Goal: Browse casually: Explore the website without a specific task or goal

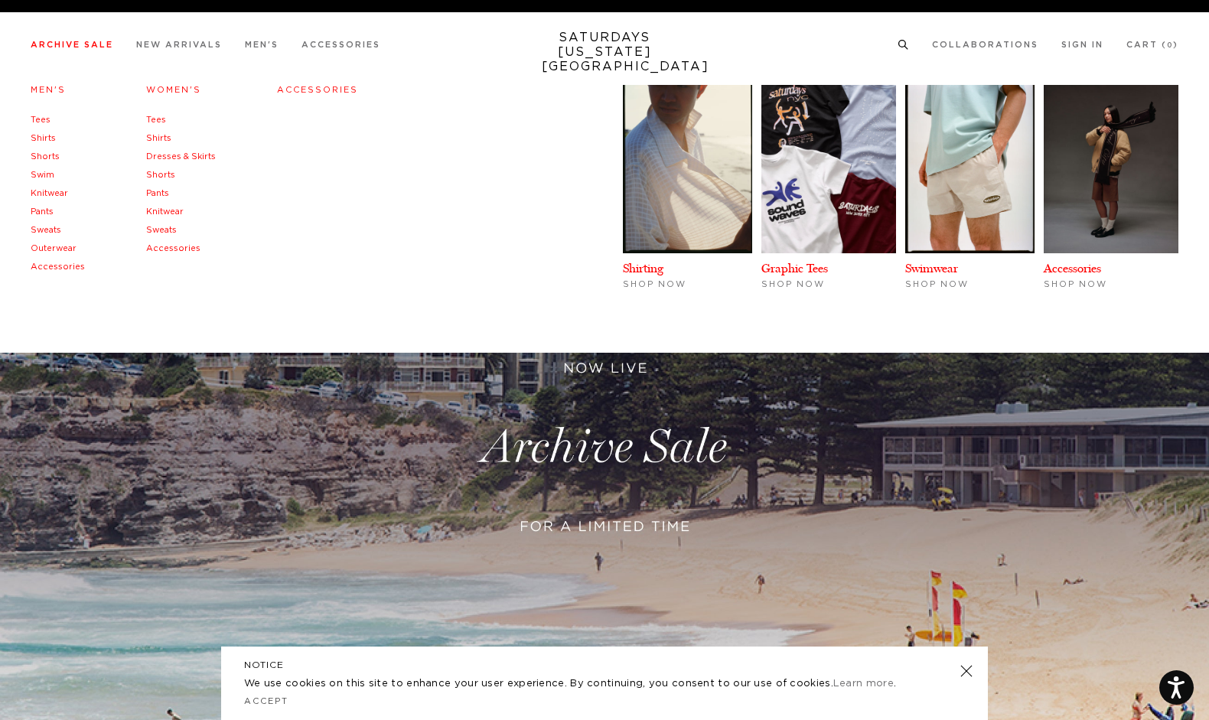
click at [42, 119] on link "Tees" at bounding box center [41, 120] width 20 height 8
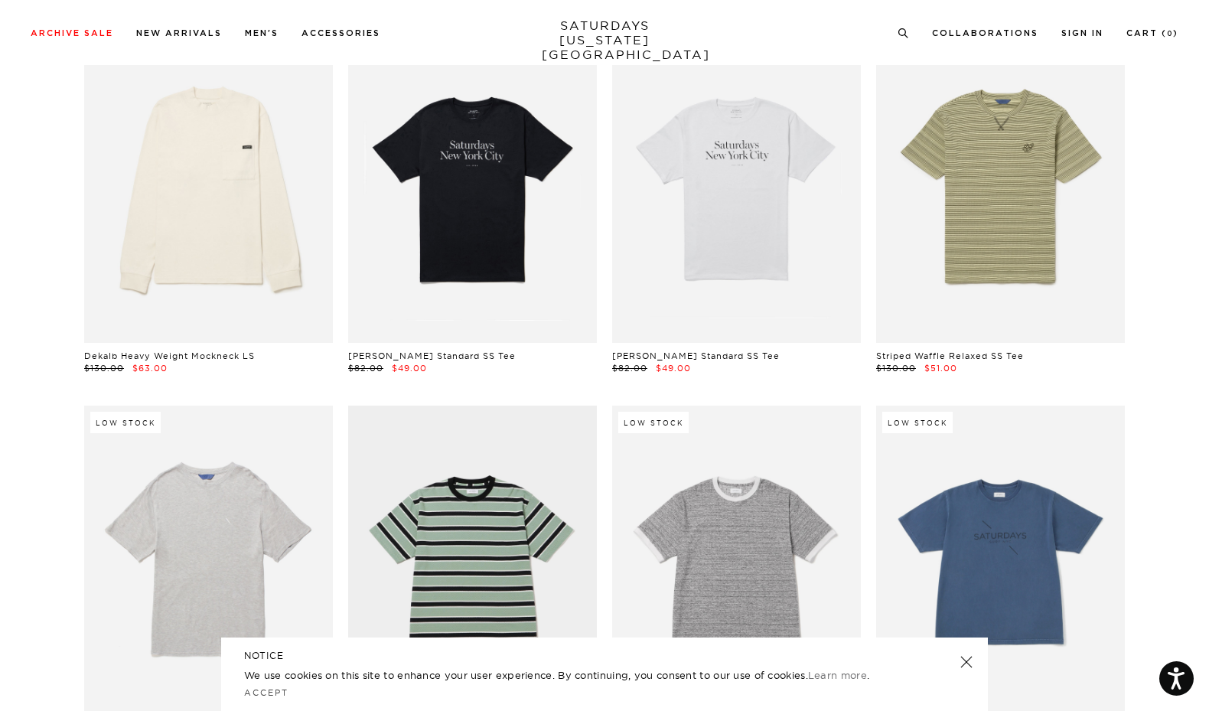
scroll to position [500, 2]
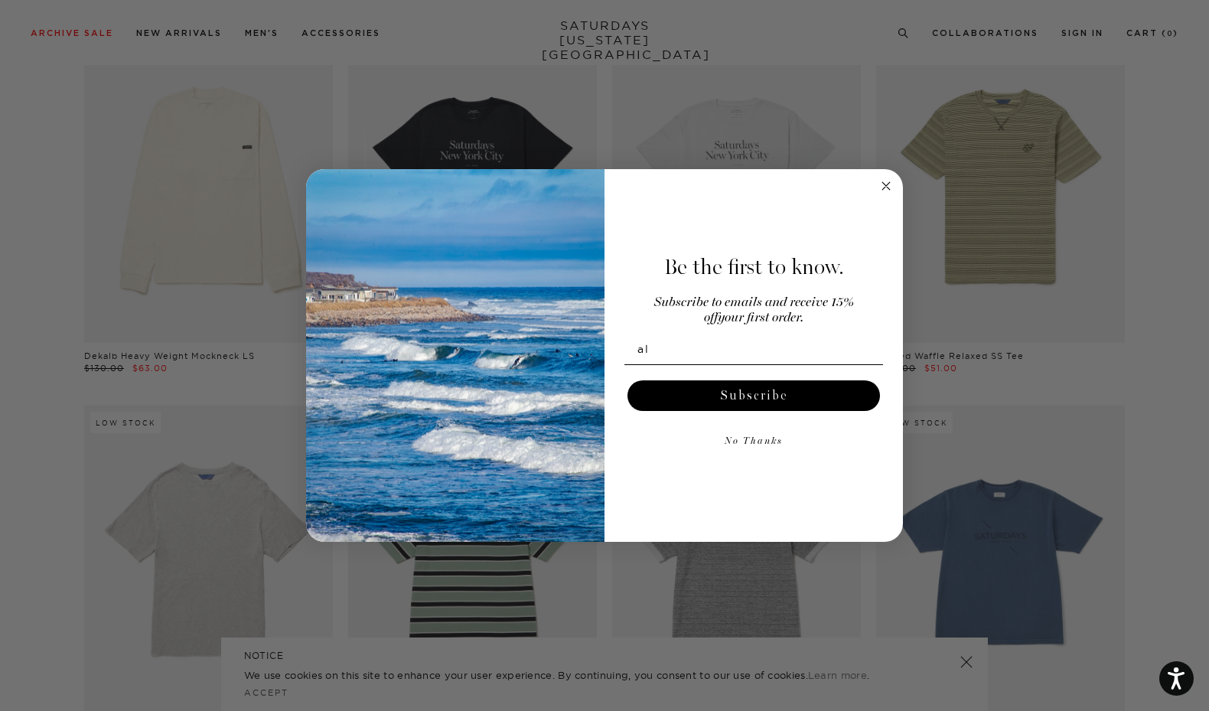
type input "[EMAIL_ADDRESS][DOMAIN_NAME]"
click at [739, 393] on button "Subscribe" at bounding box center [753, 395] width 252 height 31
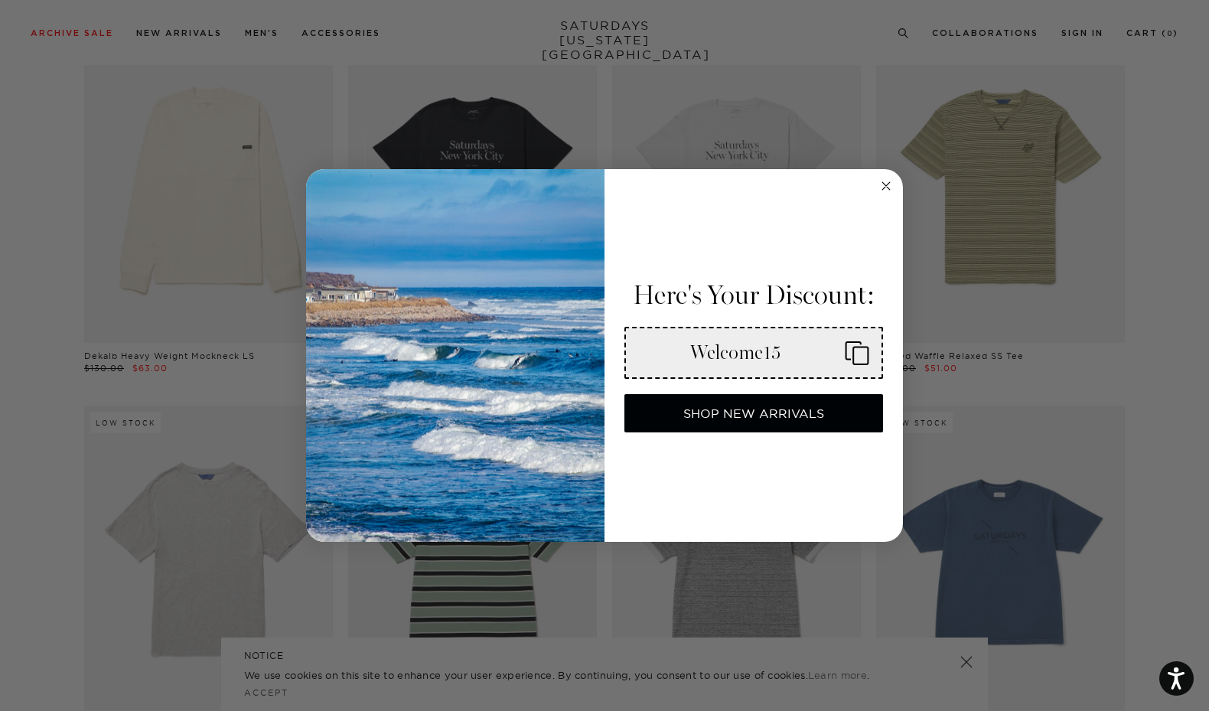
click at [888, 189] on circle "Close dialog" at bounding box center [886, 186] width 18 height 18
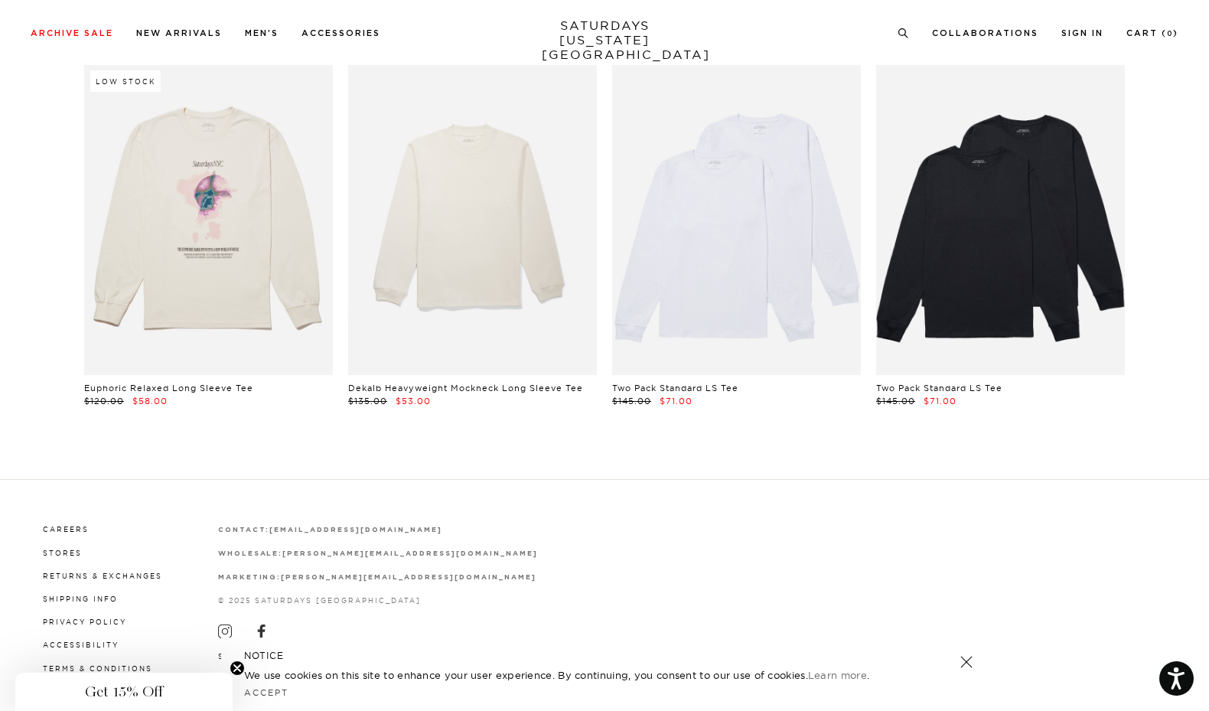
scroll to position [4607, 2]
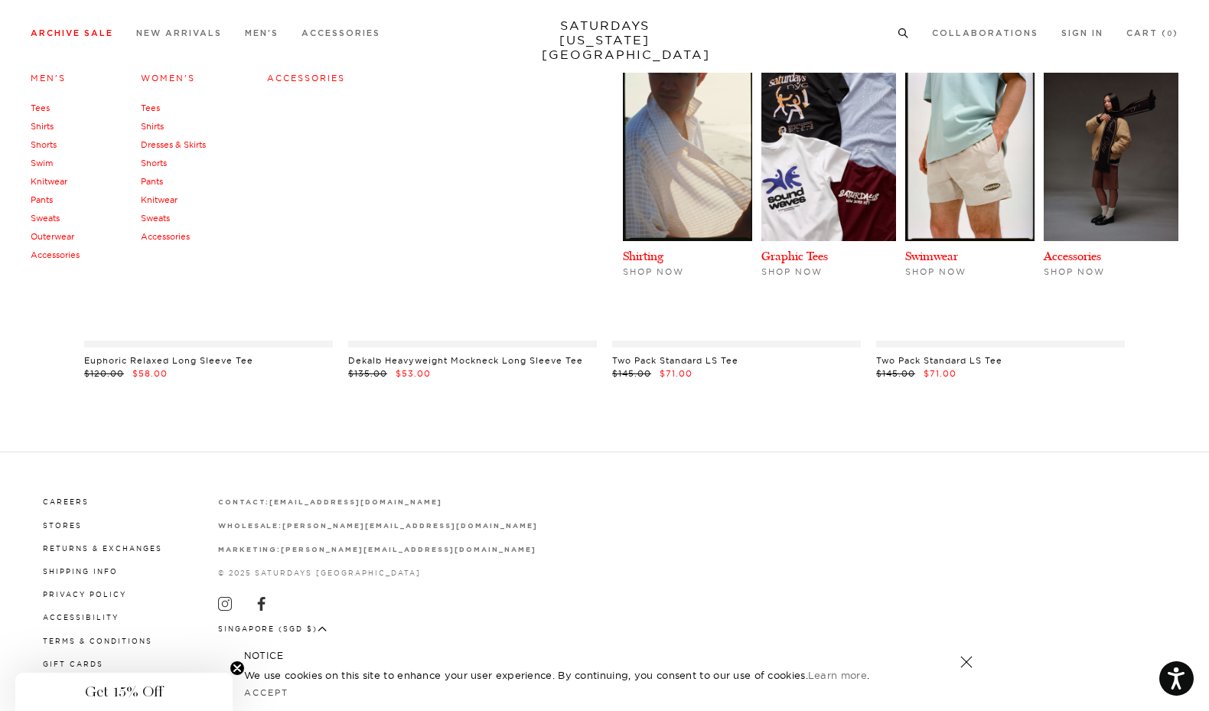
click at [54, 150] on link "Shorts" at bounding box center [44, 144] width 26 height 11
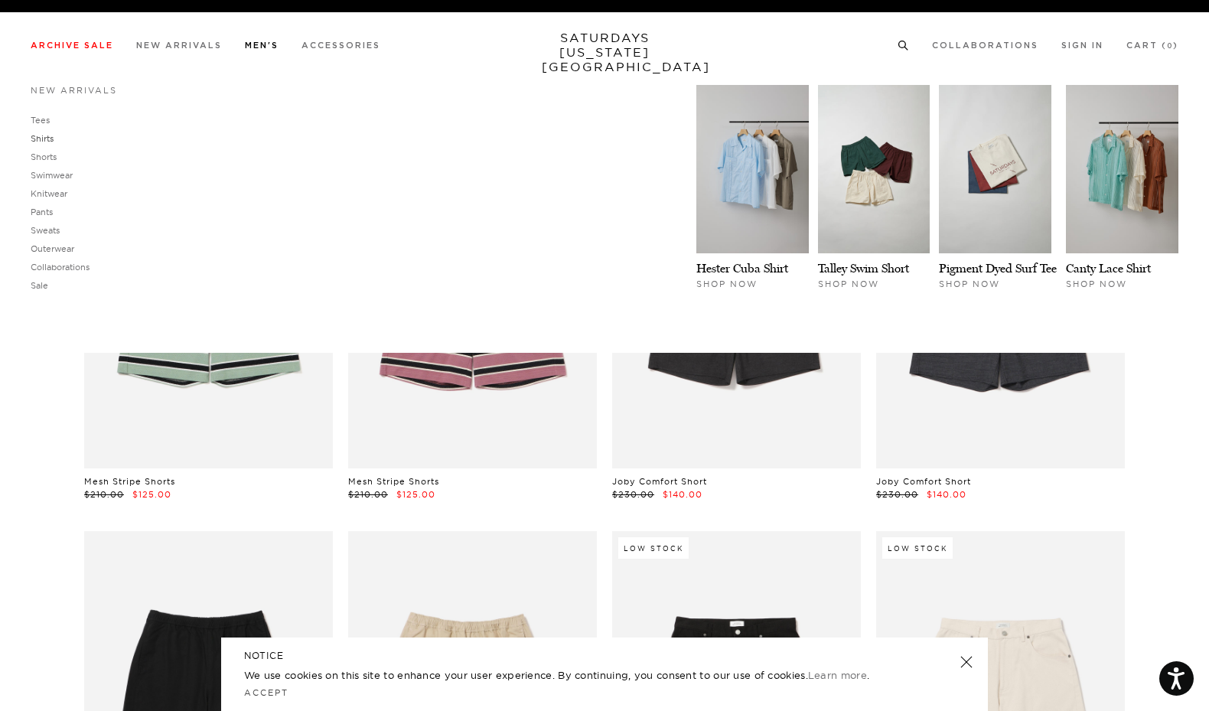
click at [47, 140] on link "Shirts" at bounding box center [42, 138] width 23 height 11
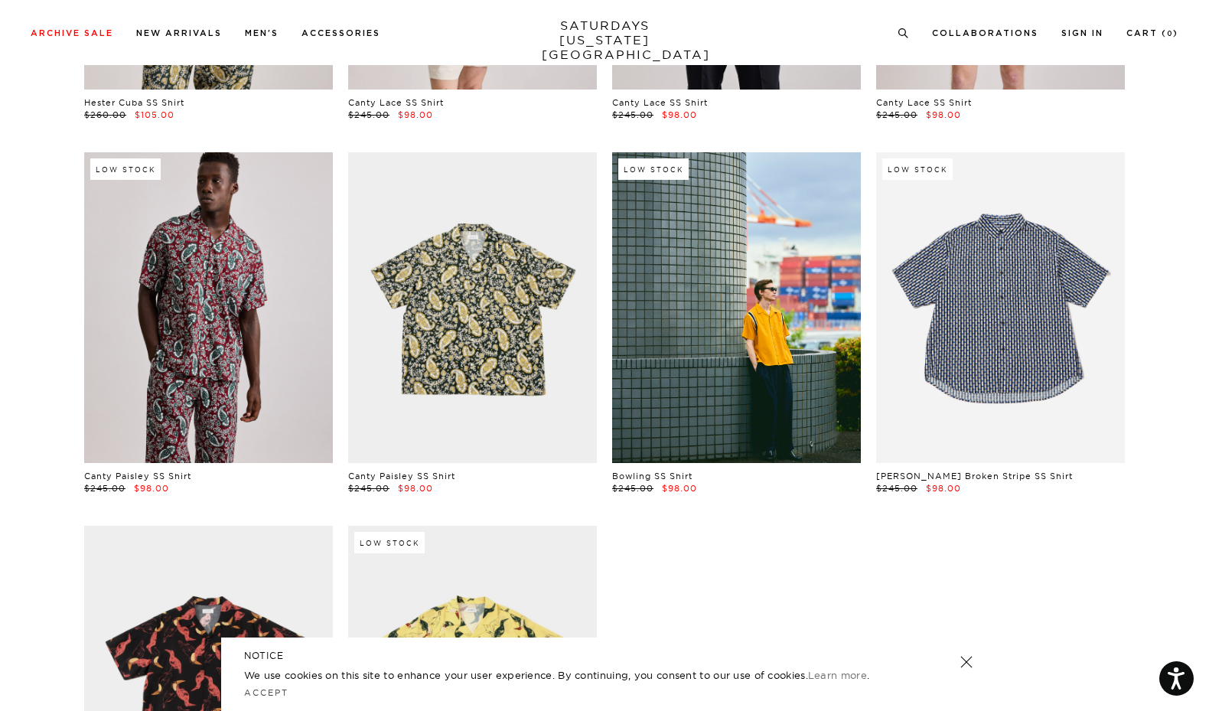
scroll to position [985, 0]
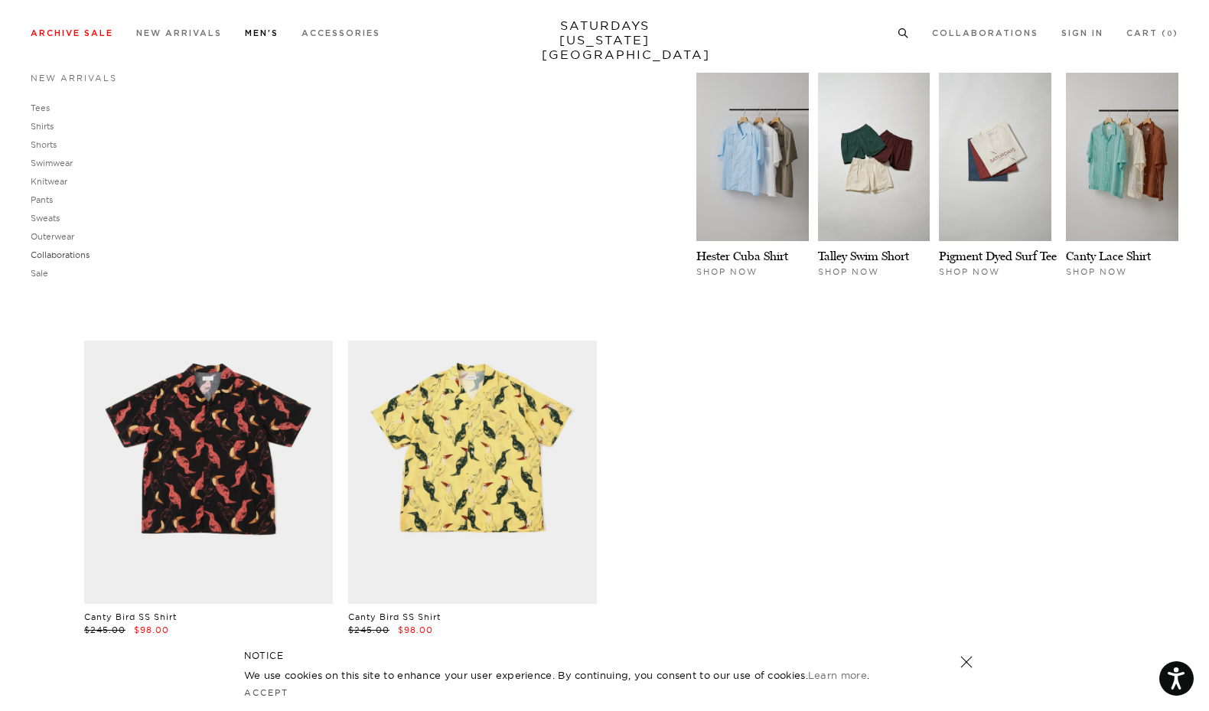
click at [63, 250] on link "Collaborations" at bounding box center [60, 254] width 59 height 11
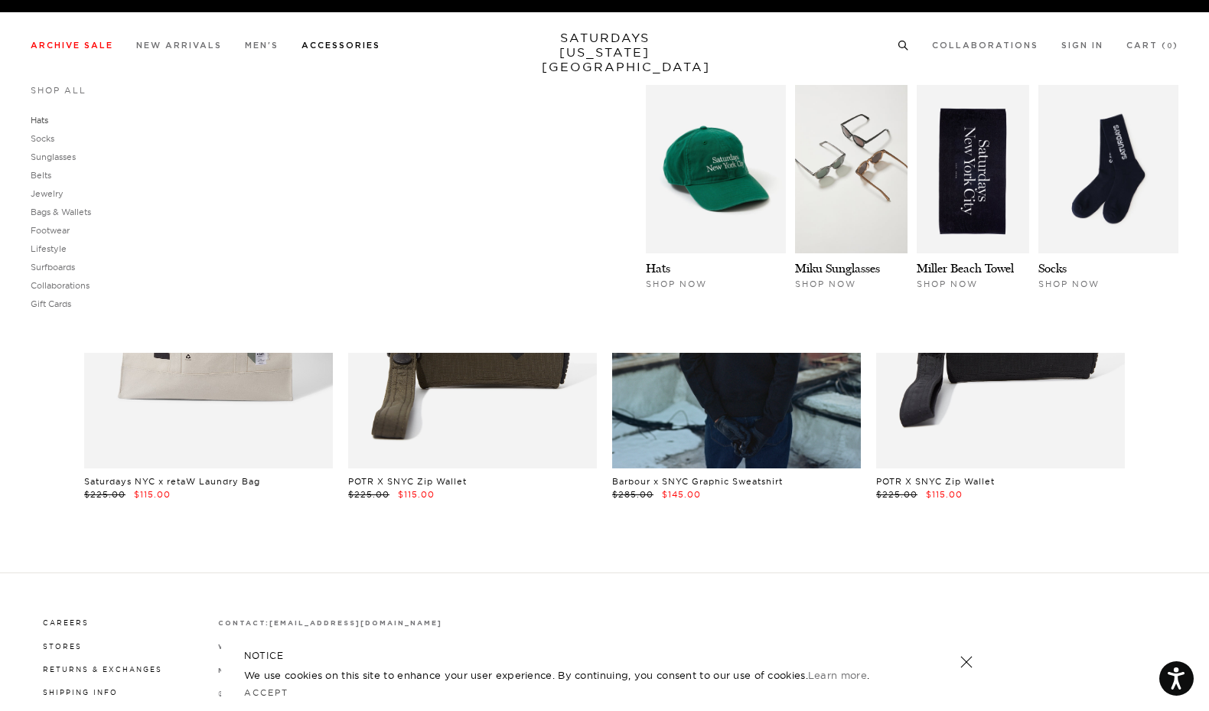
click at [42, 122] on link "Hats" at bounding box center [40, 120] width 18 height 11
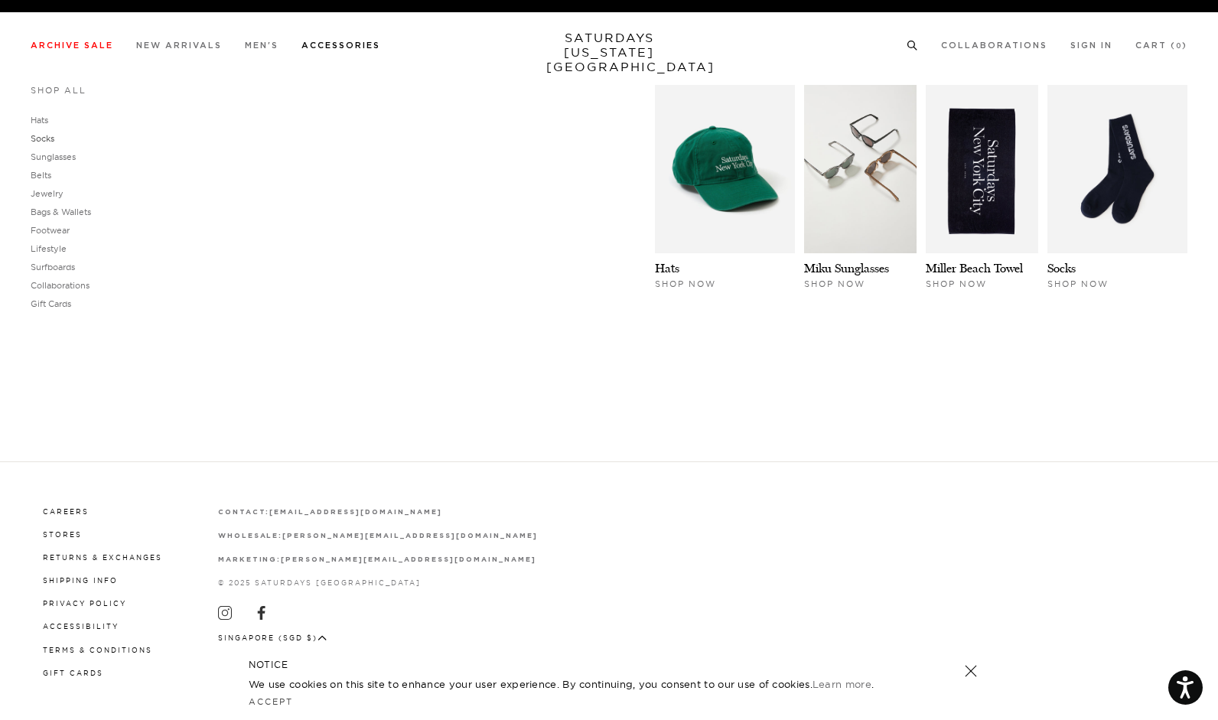
click at [41, 139] on link "Socks" at bounding box center [43, 138] width 24 height 11
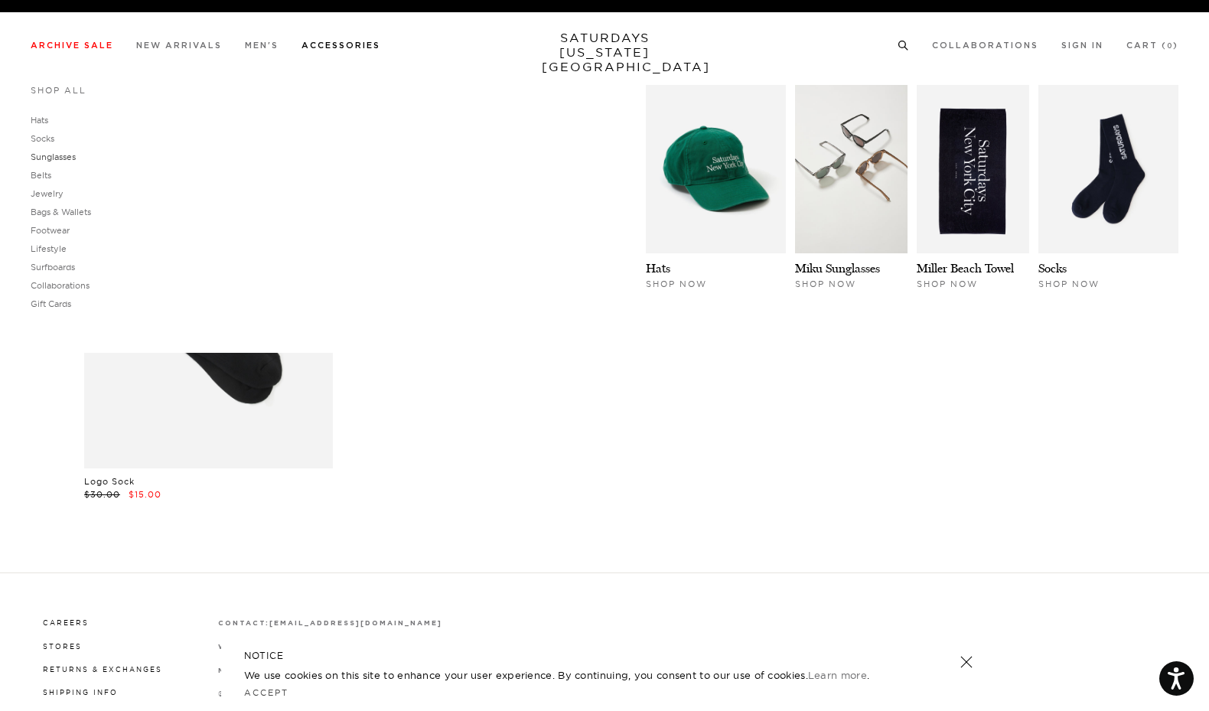
click at [54, 156] on link "Sunglasses" at bounding box center [53, 156] width 45 height 11
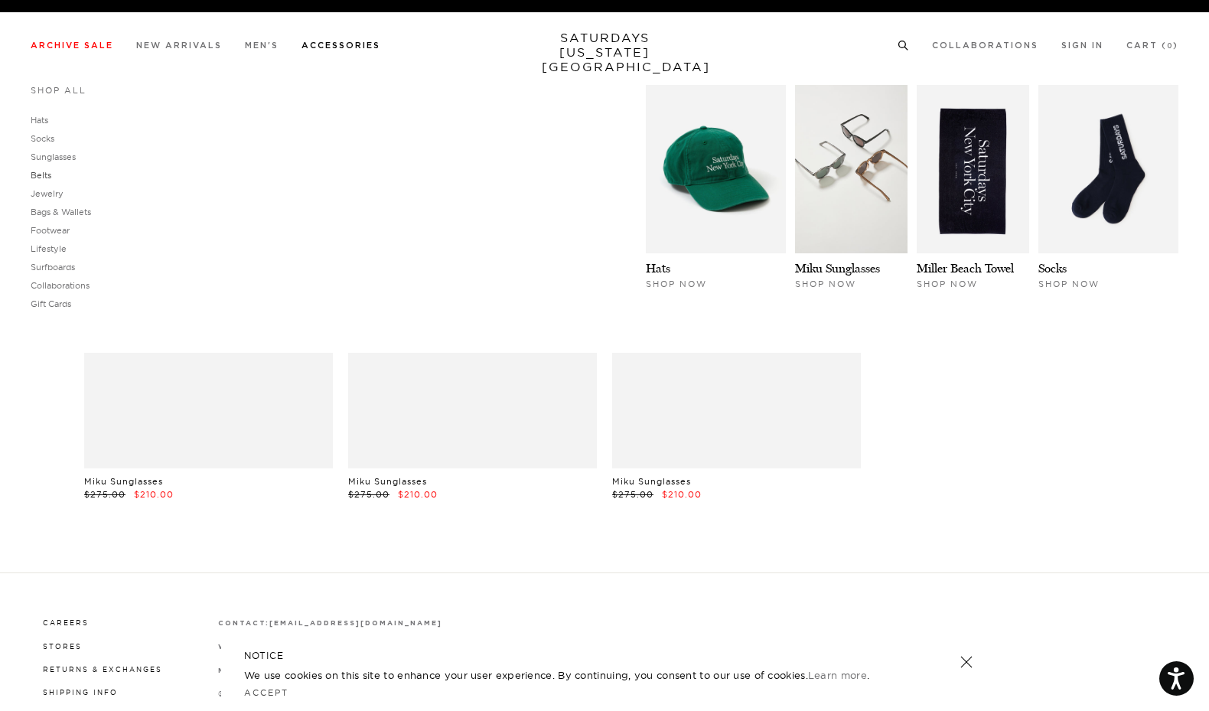
click at [44, 177] on link "Belts" at bounding box center [41, 175] width 21 height 11
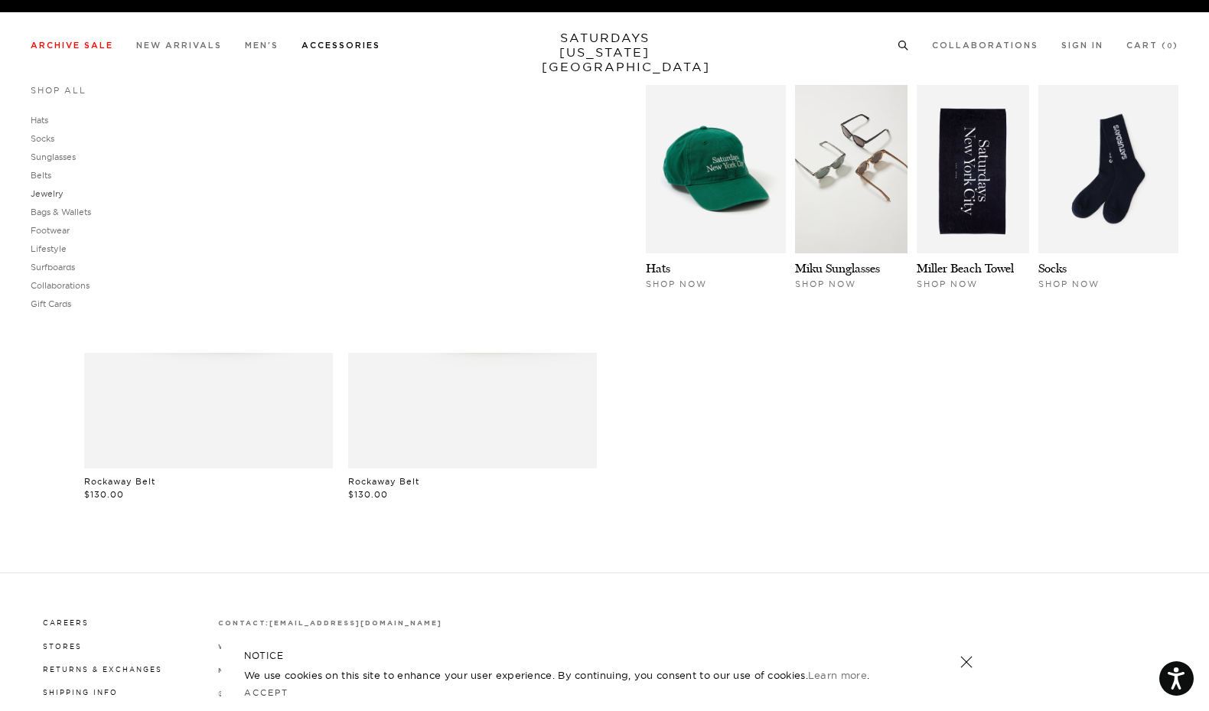
click at [43, 197] on link "Jewelry" at bounding box center [47, 193] width 33 height 11
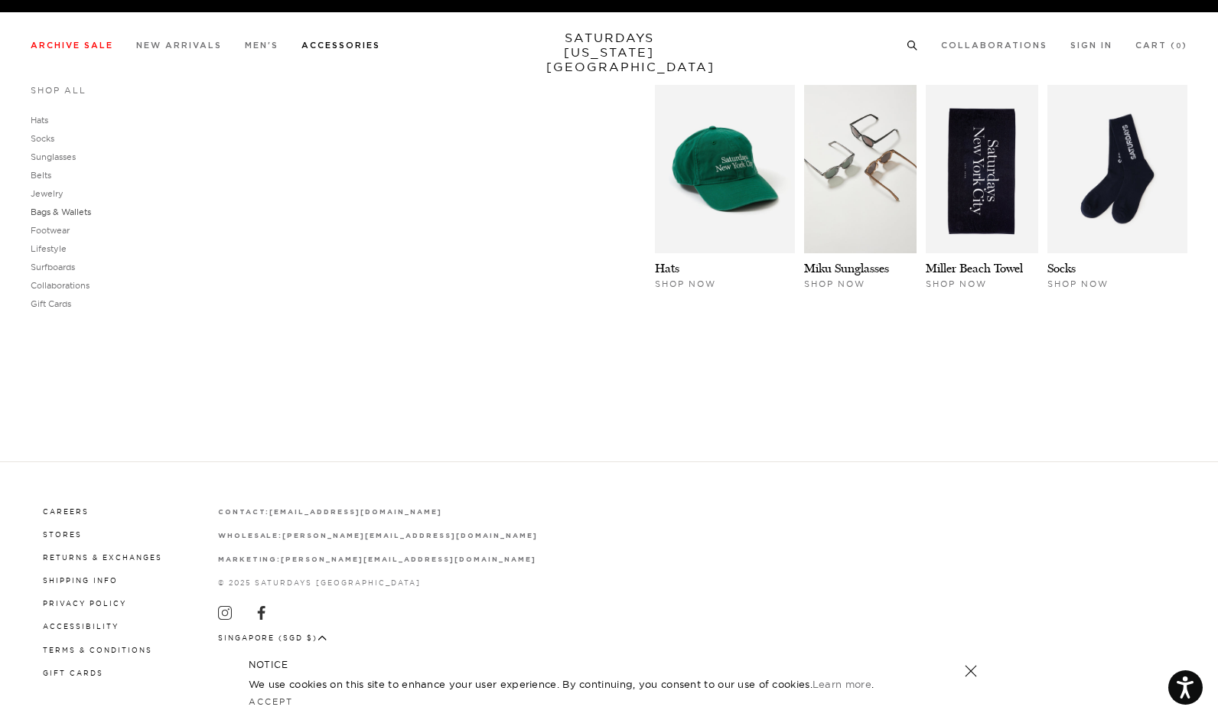
click at [61, 207] on link "Bags & Wallets" at bounding box center [61, 212] width 60 height 11
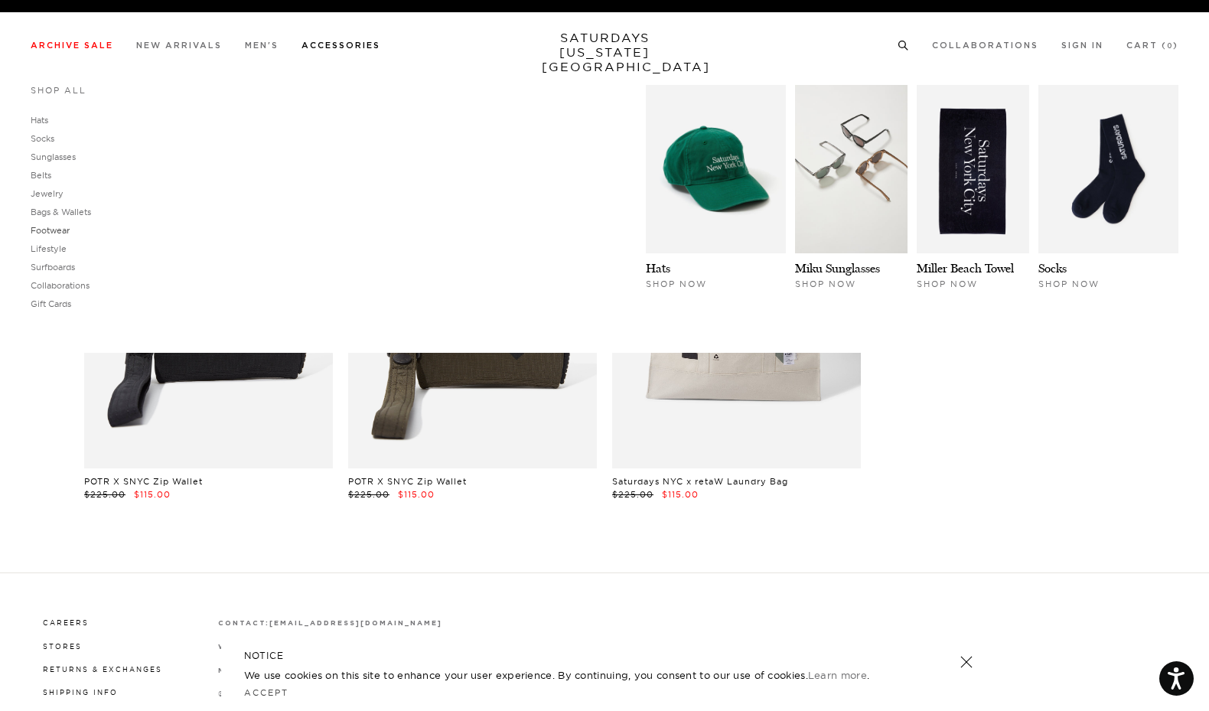
click at [60, 233] on link "Footwear" at bounding box center [50, 230] width 39 height 11
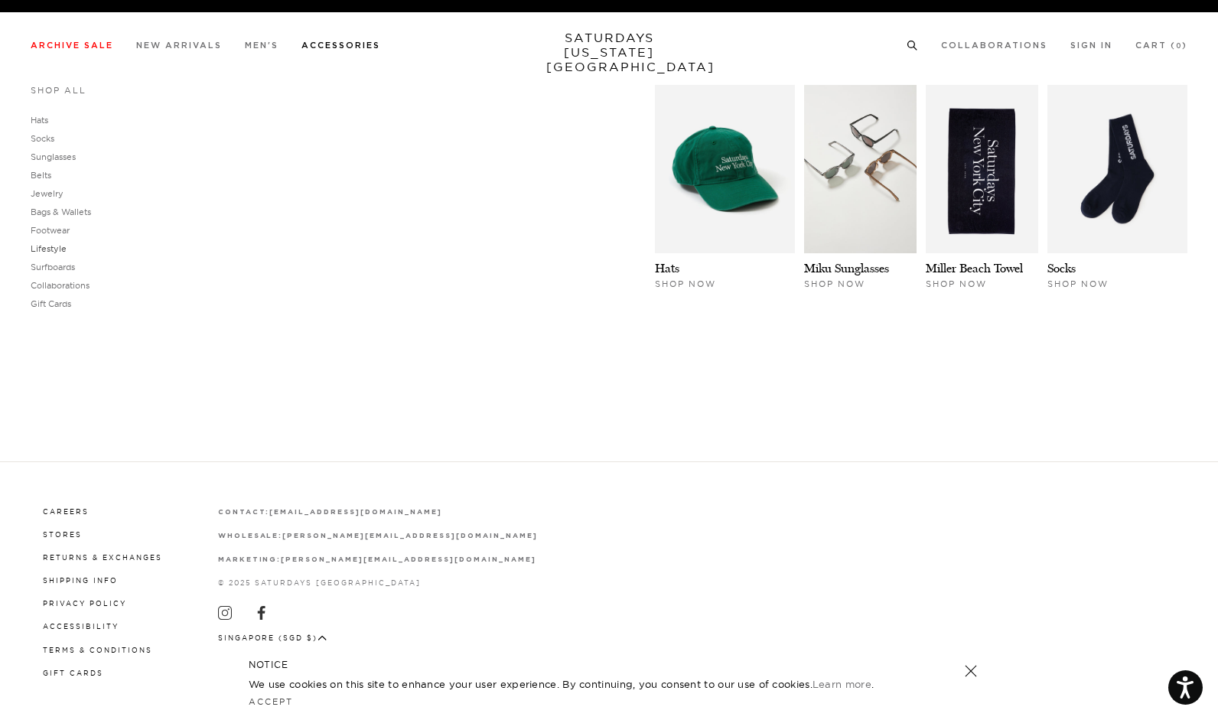
click at [46, 250] on link "Lifestyle" at bounding box center [49, 248] width 36 height 11
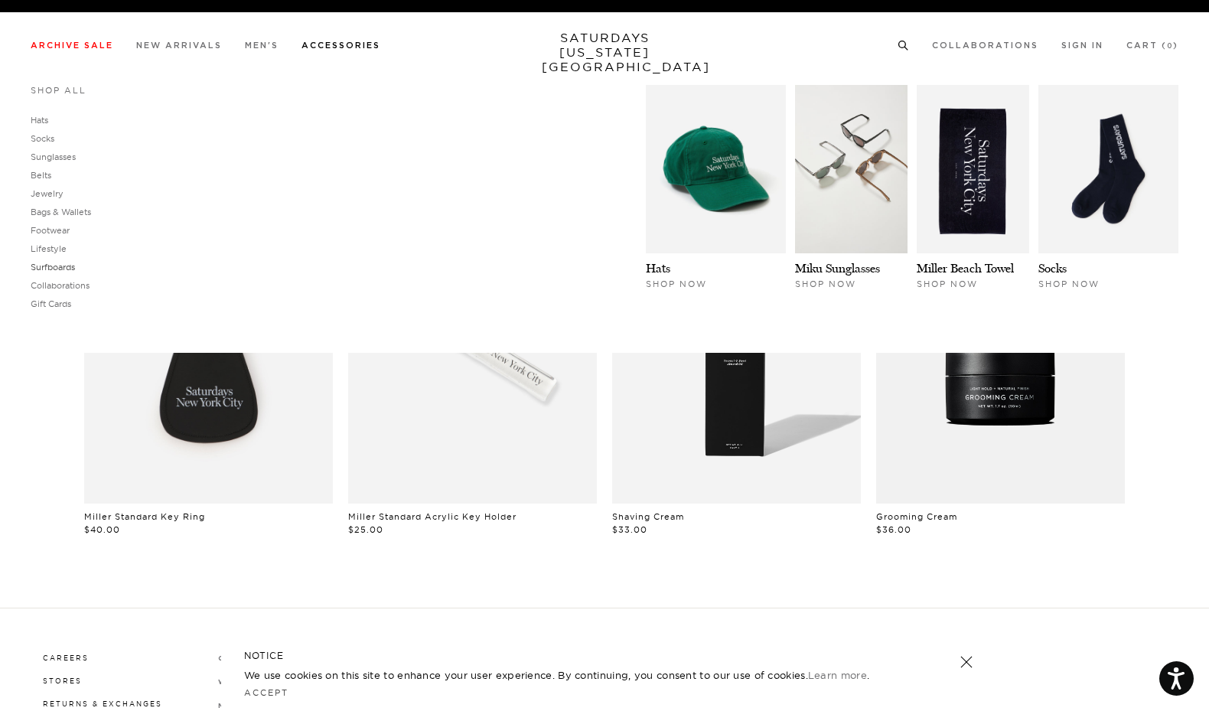
click at [66, 265] on link "Surfboards" at bounding box center [53, 267] width 44 height 11
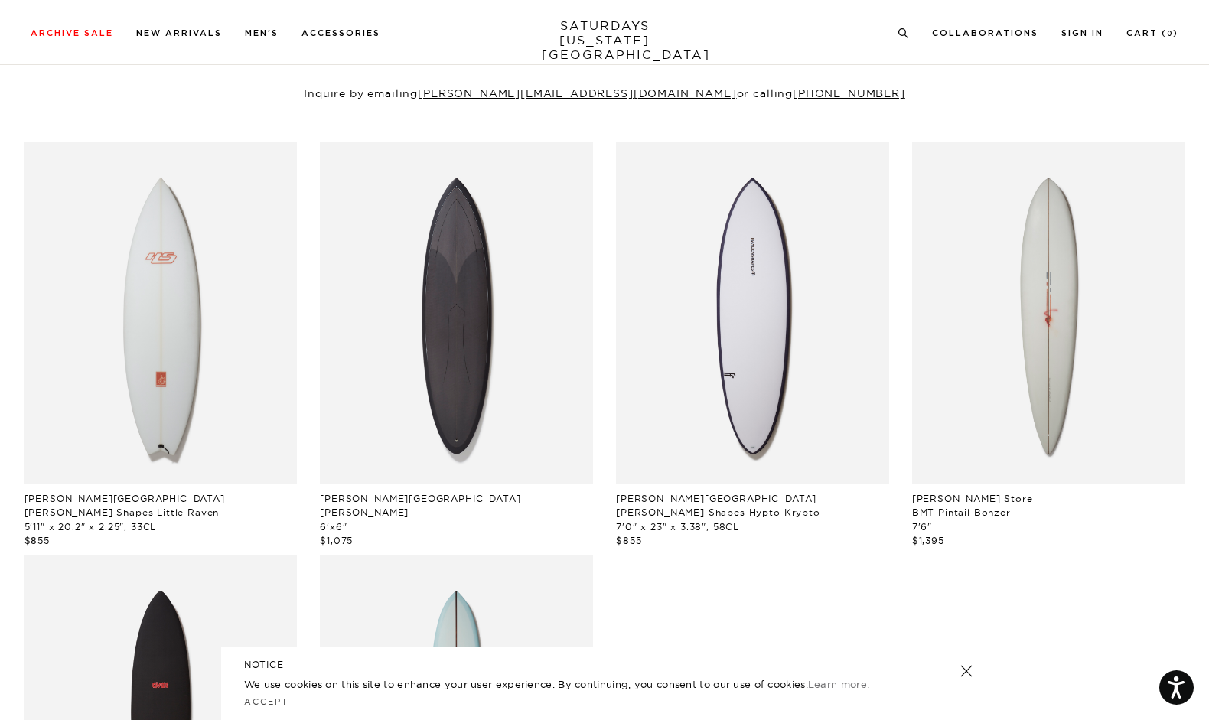
scroll to position [60, 0]
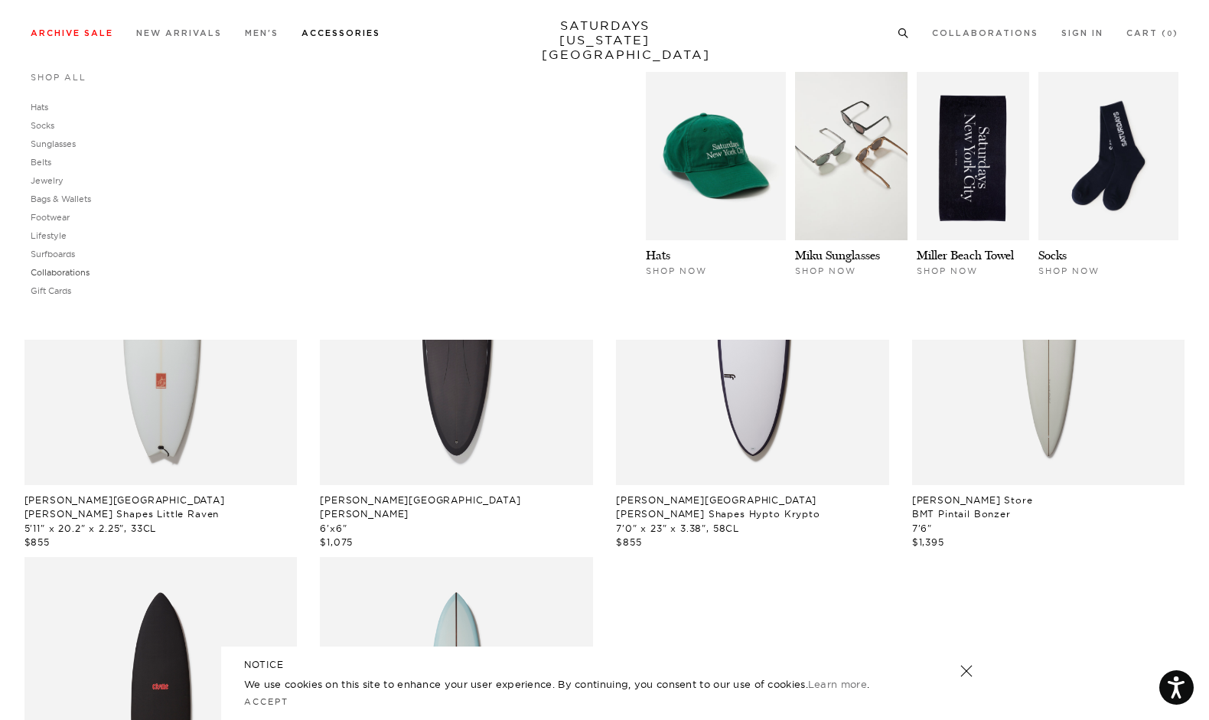
click at [75, 272] on link "Collaborations" at bounding box center [60, 272] width 59 height 11
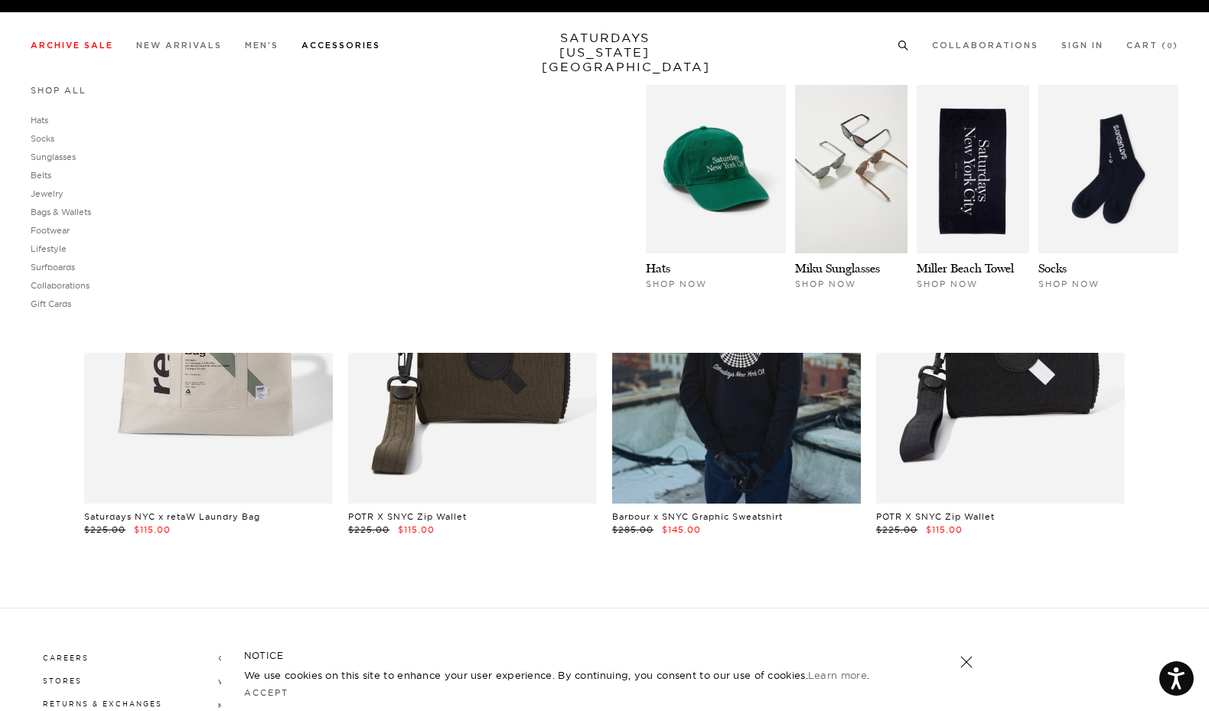
click at [70, 93] on link "Shop All" at bounding box center [59, 90] width 56 height 11
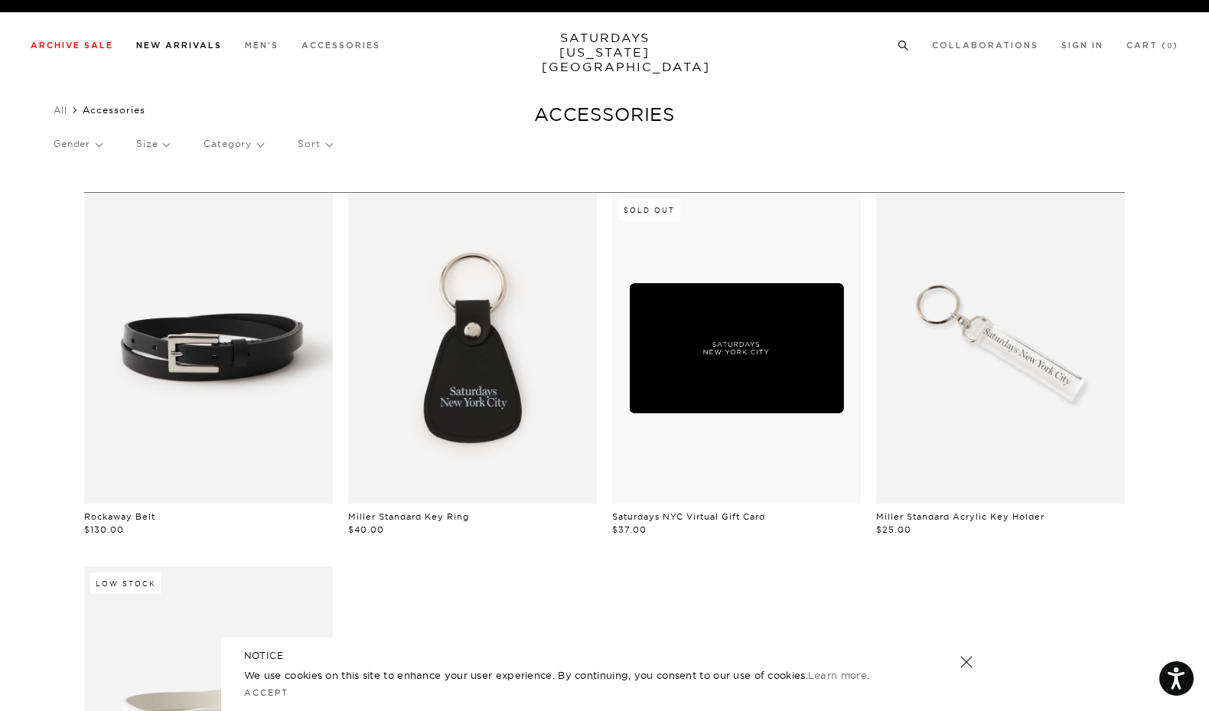
click at [191, 47] on link "New Arrivals" at bounding box center [179, 45] width 86 height 8
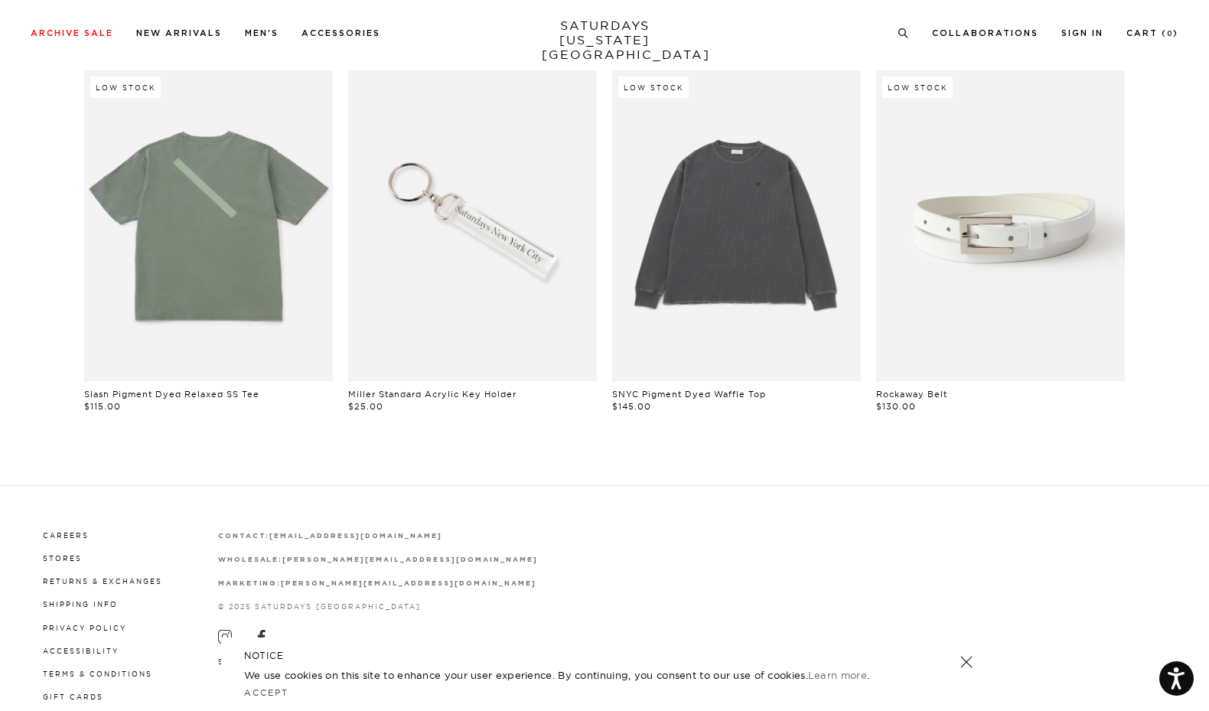
scroll to position [1276, 0]
